Goal: Information Seeking & Learning: Understand process/instructions

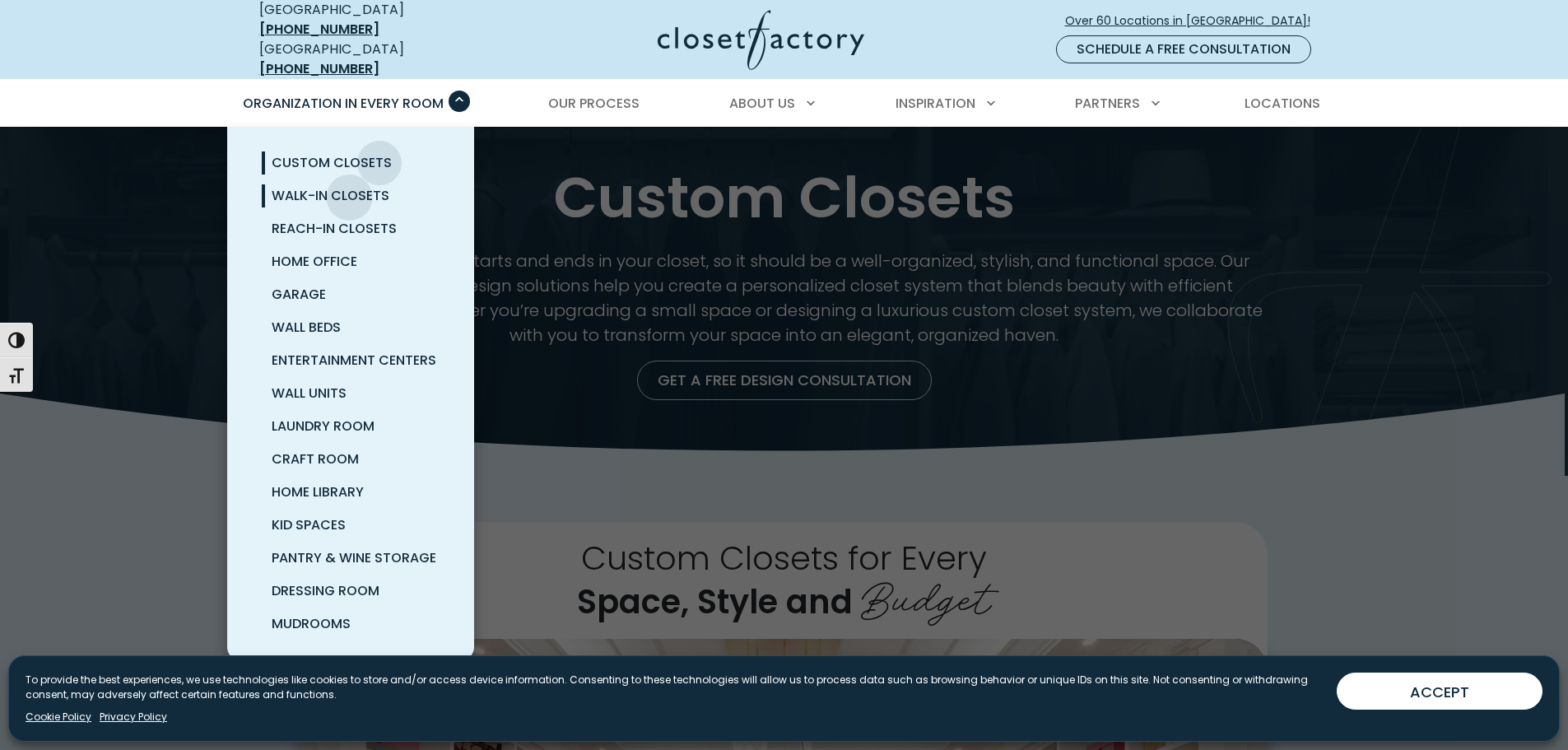
click at [349, 186] on span "Walk-In Closets" at bounding box center [331, 195] width 118 height 19
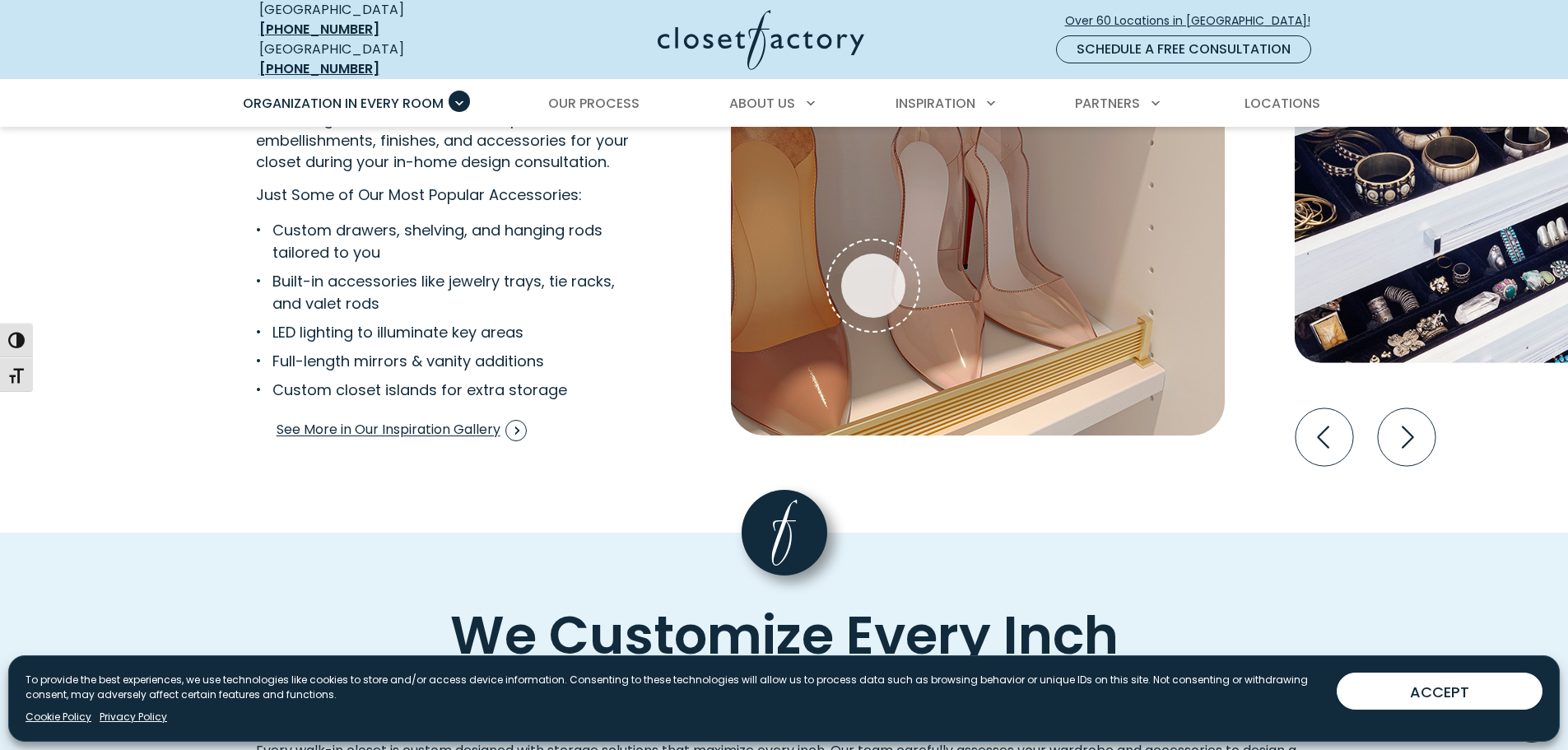
scroll to position [3129, 0]
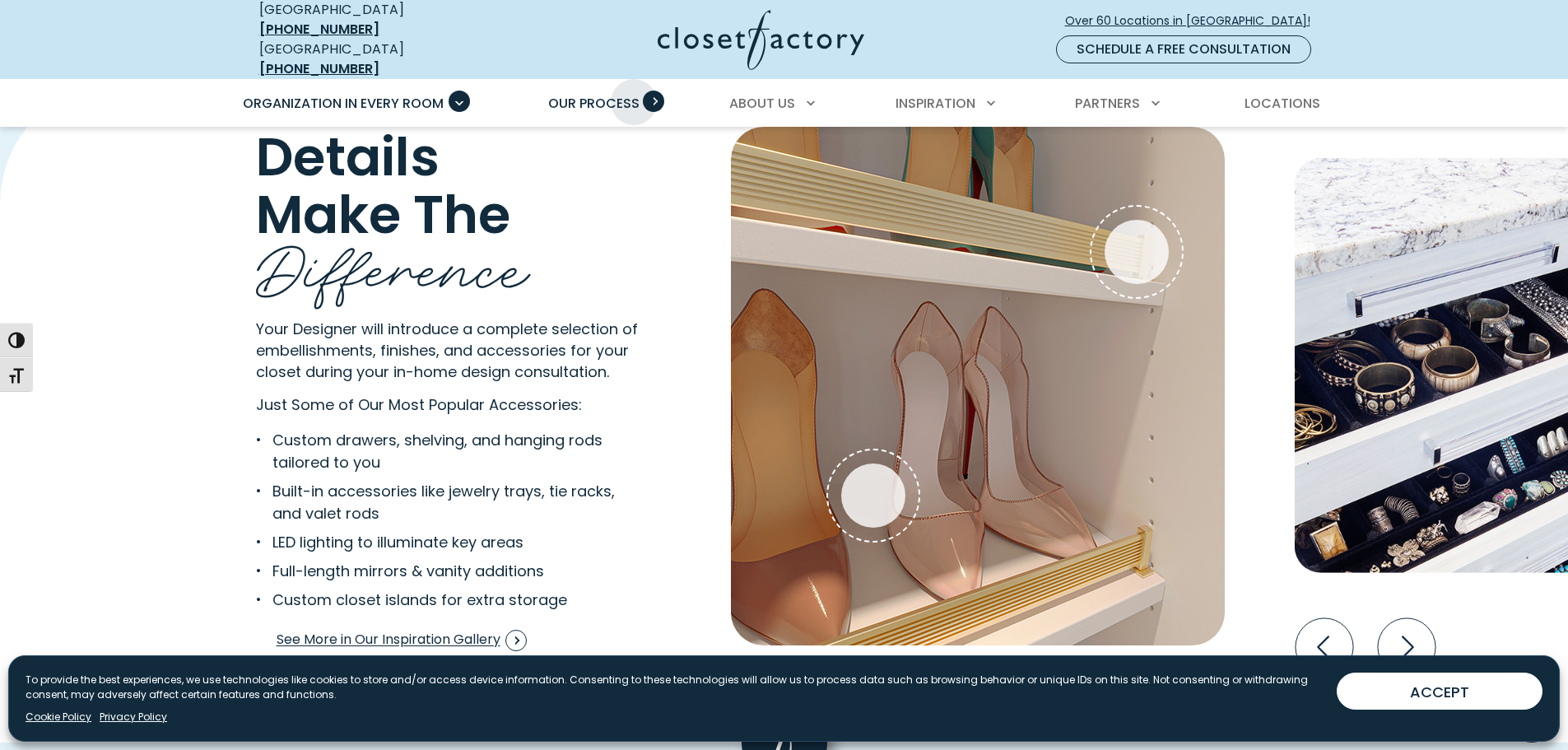
click at [636, 94] on span "Our Process" at bounding box center [593, 103] width 91 height 19
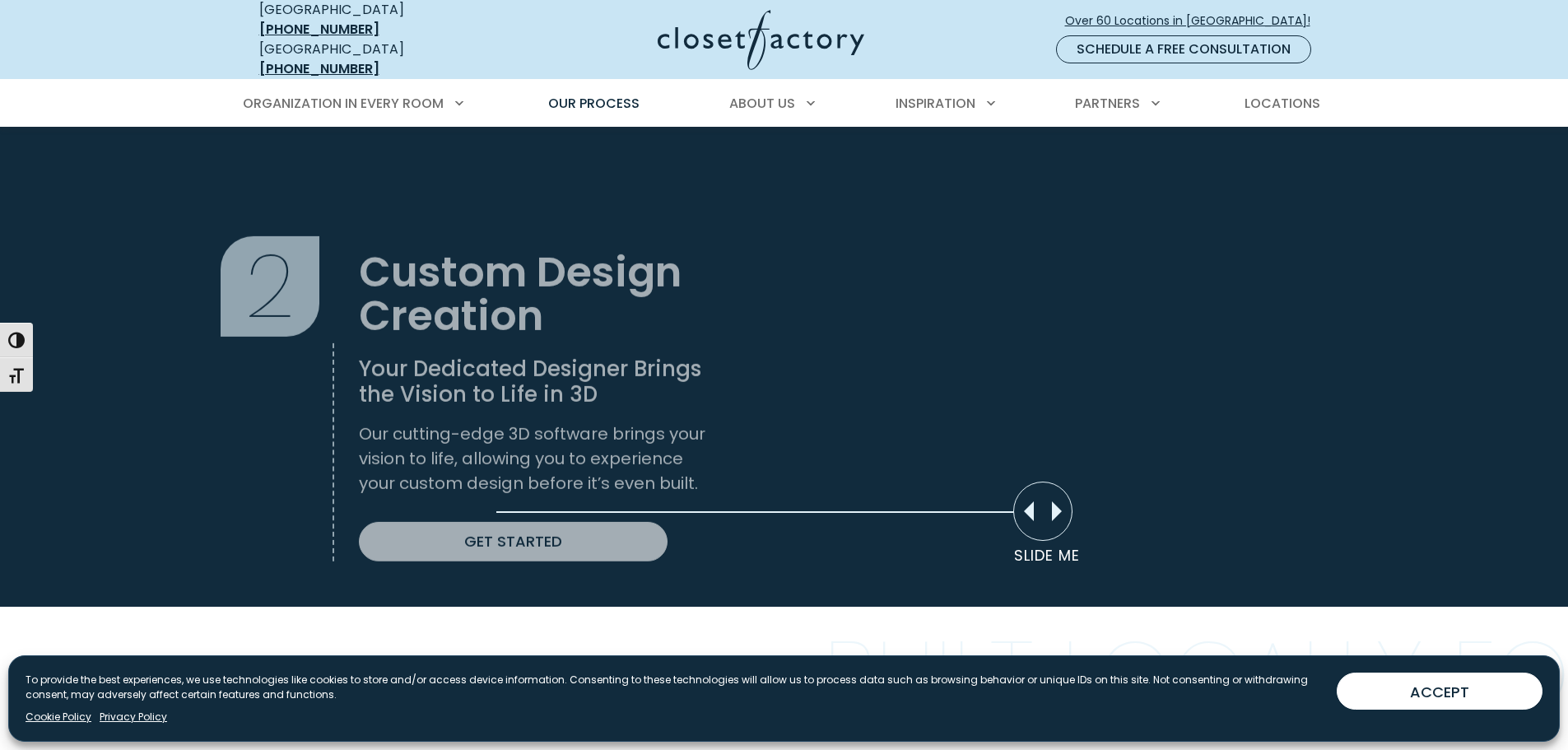
scroll to position [1647, 0]
